Goal: Task Accomplishment & Management: Manage account settings

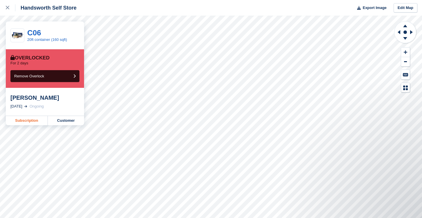
click at [32, 119] on link "Subscription" at bounding box center [27, 120] width 42 height 9
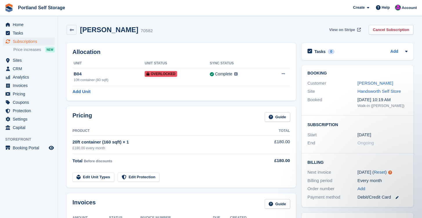
click at [344, 30] on span "View on Stripe" at bounding box center [342, 30] width 26 height 6
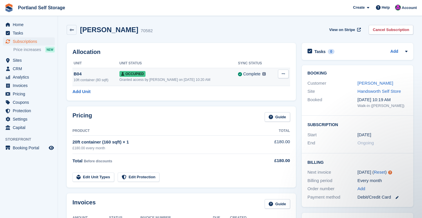
click at [86, 76] on div "B04" at bounding box center [97, 74] width 46 height 7
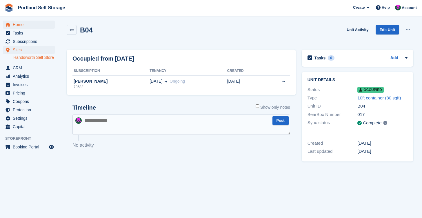
click at [26, 27] on span "Home" at bounding box center [30, 25] width 35 height 8
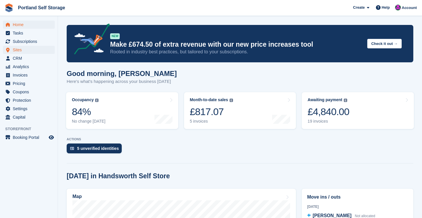
click at [34, 52] on span "Sites" at bounding box center [30, 50] width 35 height 8
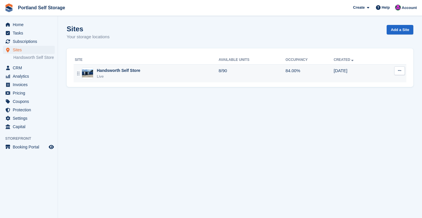
click at [113, 82] on td "Handsworth Self Store Live" at bounding box center [146, 73] width 145 height 18
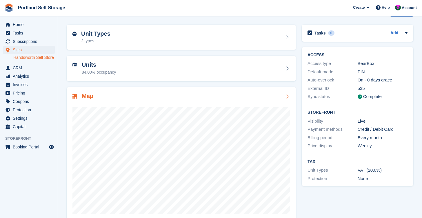
scroll to position [8, 0]
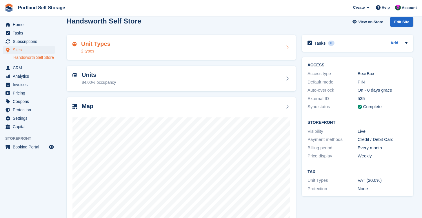
click at [144, 52] on div "Unit Types 2 types" at bounding box center [182, 48] width 218 height 14
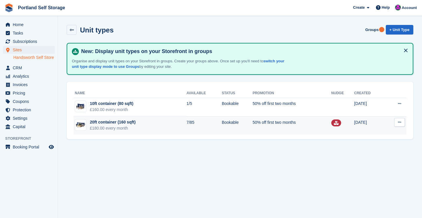
click at [129, 121] on div "20ft container (160 sqft)" at bounding box center [113, 122] width 46 height 6
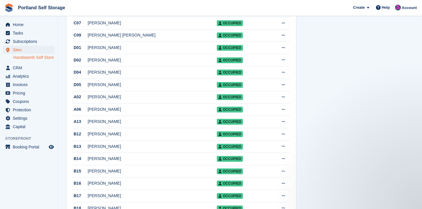
scroll to position [136, 0]
